Goal: Information Seeking & Learning: Learn about a topic

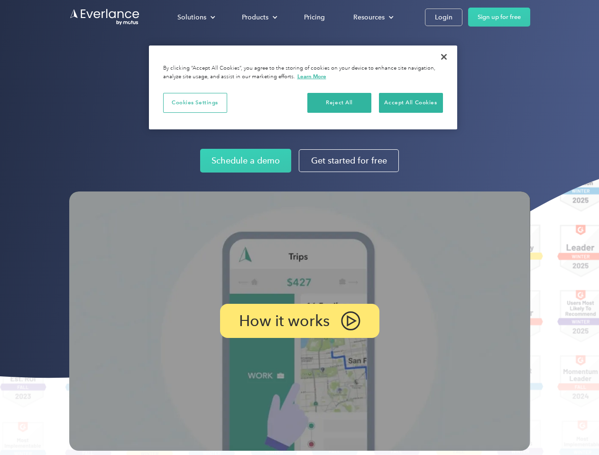
click at [299, 228] on img at bounding box center [299, 321] width 461 height 259
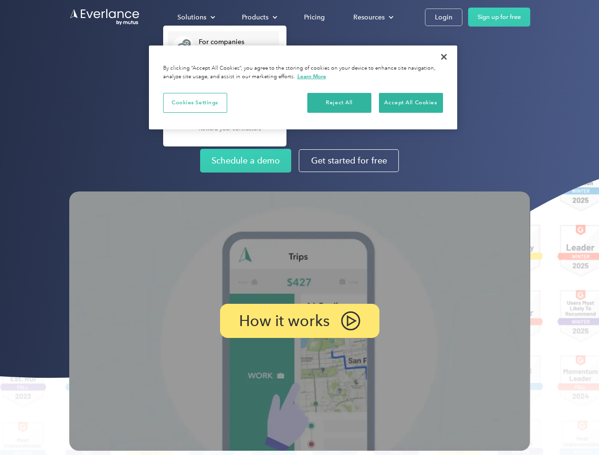
click at [196, 17] on div "Solutions" at bounding box center [191, 17] width 29 height 12
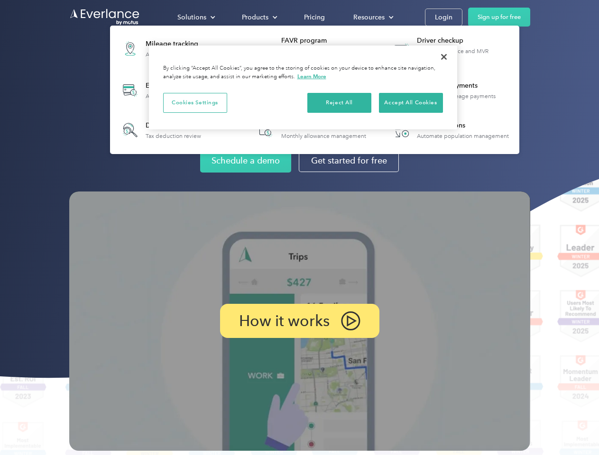
click at [258, 17] on div "Products" at bounding box center [255, 17] width 27 height 12
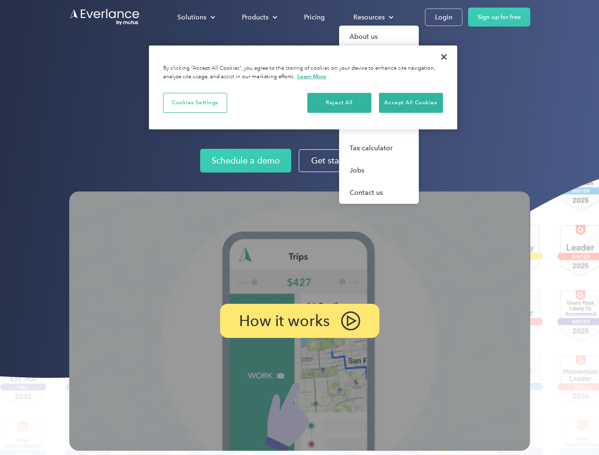
click at [372, 17] on div "Resources" at bounding box center [368, 17] width 31 height 12
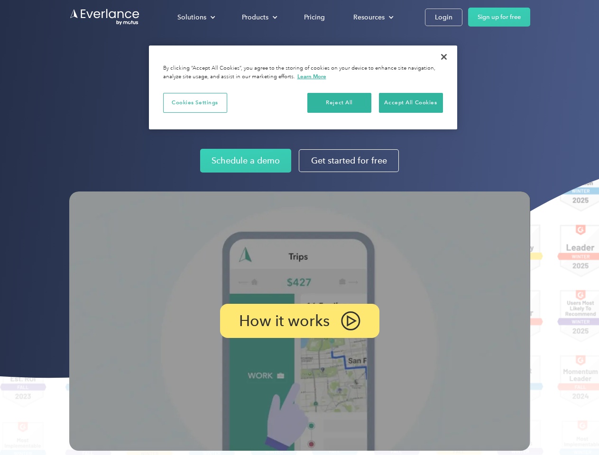
click at [299, 321] on p "How it works" at bounding box center [284, 320] width 91 height 11
click at [195, 102] on button "Cookies Settings" at bounding box center [195, 103] width 64 height 20
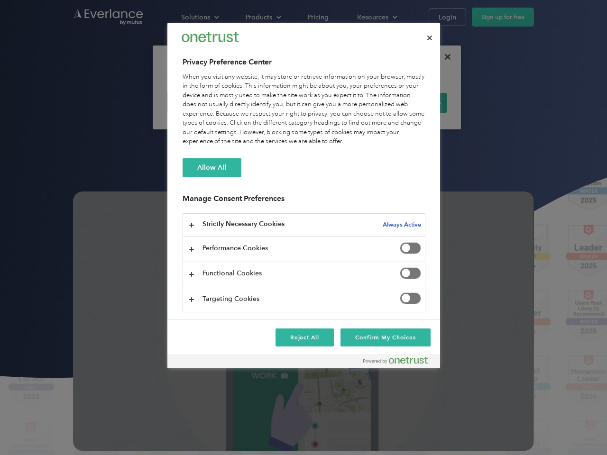
click at [340, 102] on div "When you visit any website, it may store or retrieve information on your browse…" at bounding box center [304, 110] width 243 height 74
click at [411, 102] on div "When you visit any website, it may store or retrieve information on your browse…" at bounding box center [304, 110] width 243 height 74
